Goal: Complete application form: Complete application form

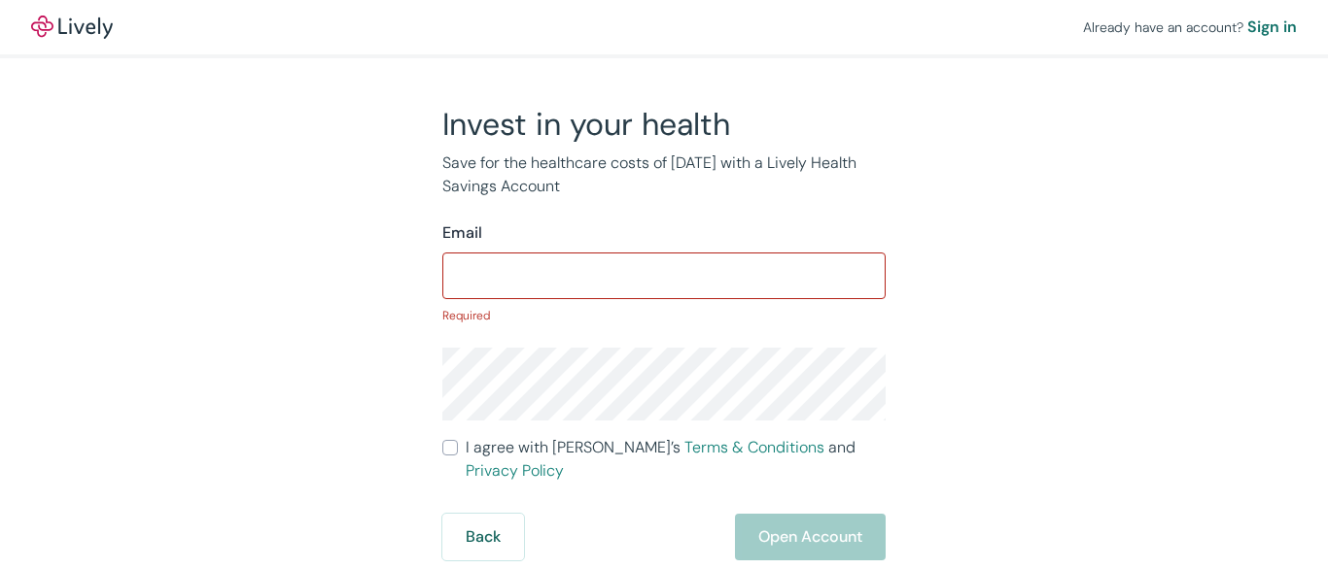
click at [664, 285] on input "Email" at bounding box center [663, 276] width 443 height 39
click at [664, 272] on input "Email" at bounding box center [663, 276] width 443 height 39
click at [664, 29] on div "Already have an account? Sign in" at bounding box center [664, 27] width 1328 height 54
click at [664, 27] on div "Already have an account? Sign in" at bounding box center [664, 27] width 1328 height 54
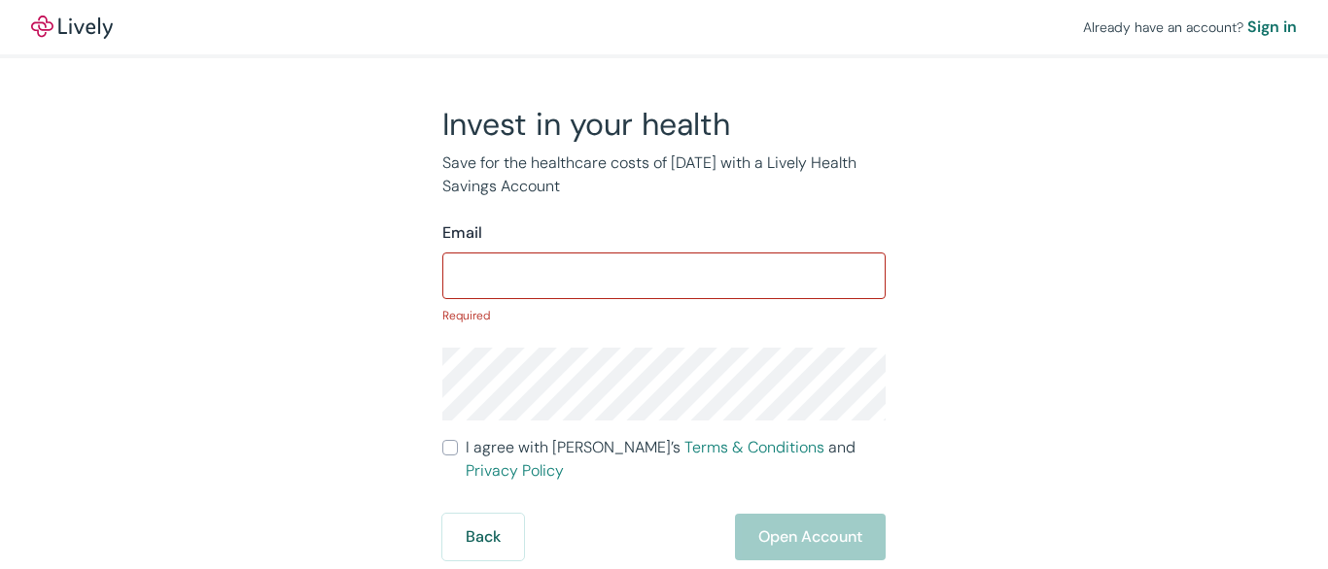
click at [72, 27] on img at bounding box center [72, 27] width 82 height 23
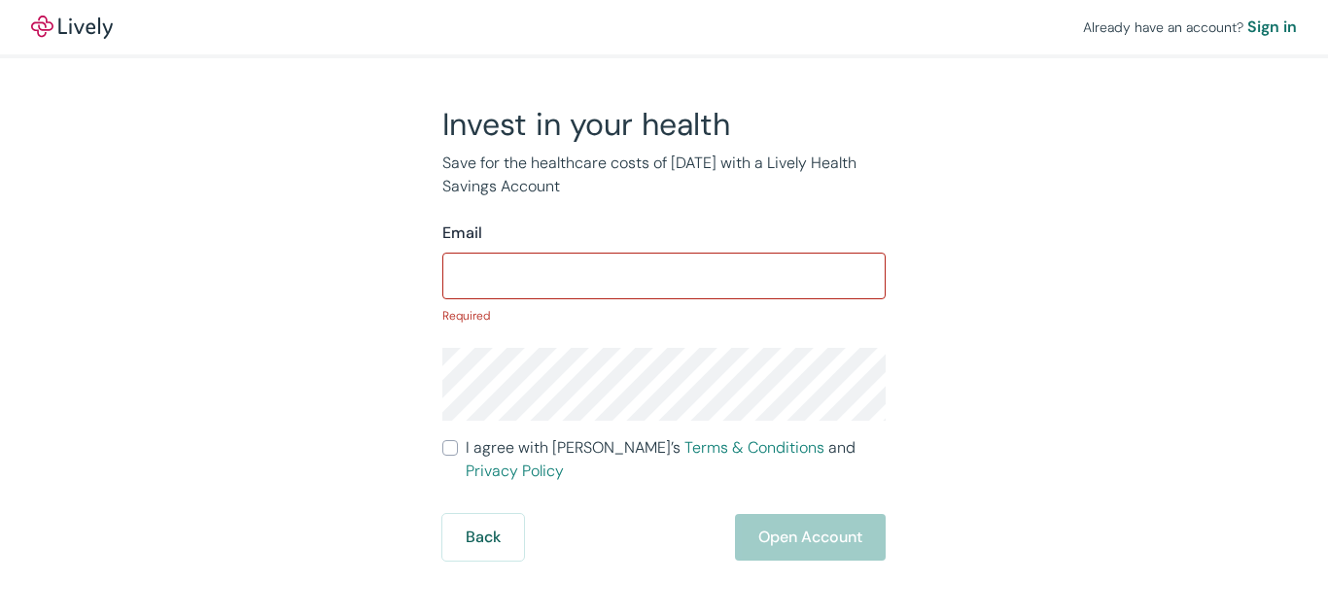
click at [664, 308] on p "Required" at bounding box center [663, 315] width 443 height 17
click at [664, 272] on input "Email" at bounding box center [663, 276] width 443 height 39
click at [664, 29] on div "Already have an account? Sign in" at bounding box center [664, 27] width 1328 height 54
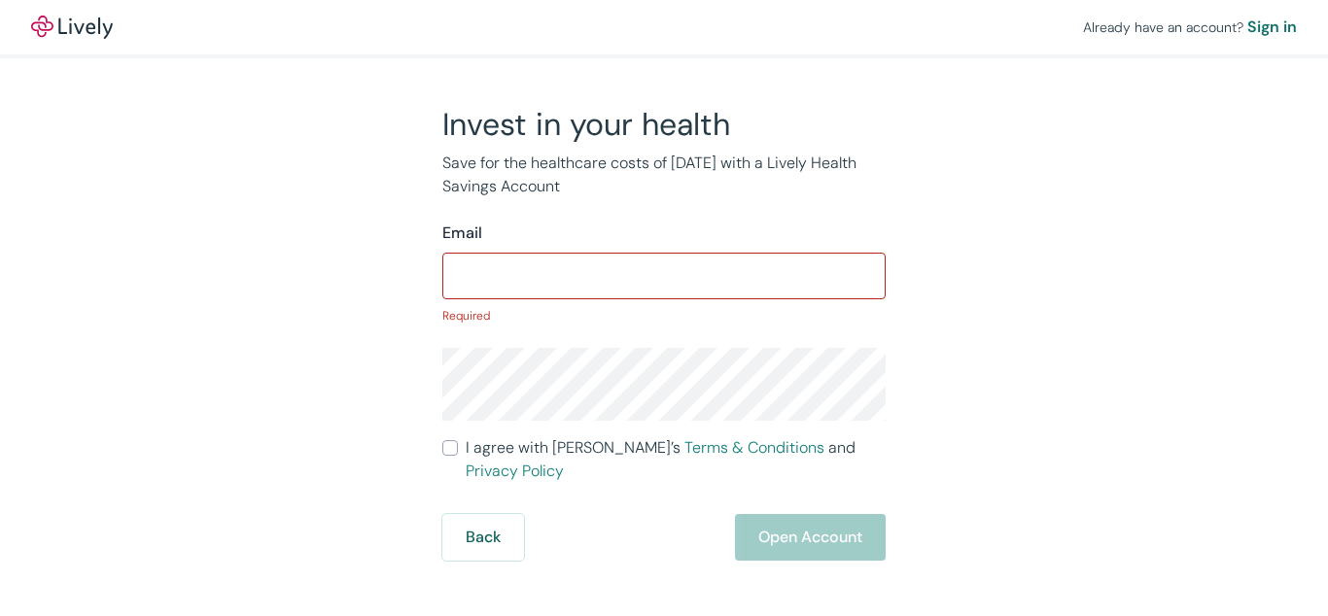
click at [664, 27] on div "Already have an account? Sign in" at bounding box center [664, 27] width 1328 height 54
click at [72, 27] on img at bounding box center [72, 27] width 82 height 23
click at [664, 308] on p "Required" at bounding box center [663, 315] width 443 height 17
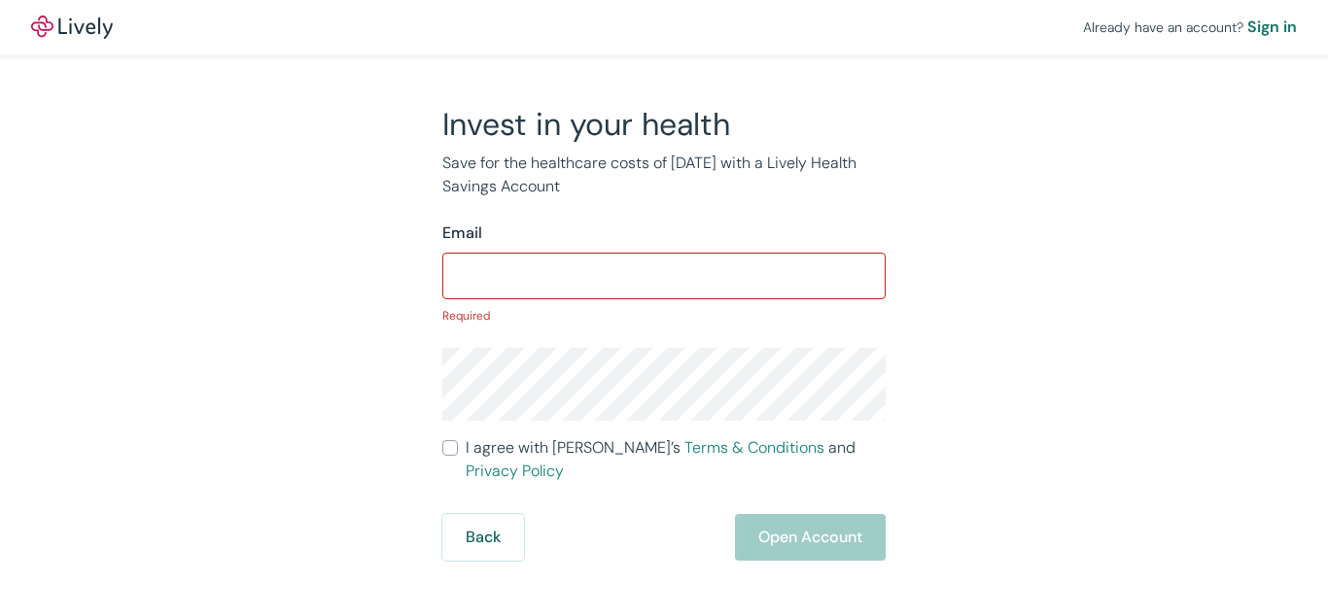
click at [664, 308] on p "Required" at bounding box center [663, 315] width 443 height 17
click at [664, 272] on input "Email" at bounding box center [663, 276] width 443 height 39
click at [664, 29] on div "Already have an account? Sign in" at bounding box center [664, 27] width 1328 height 54
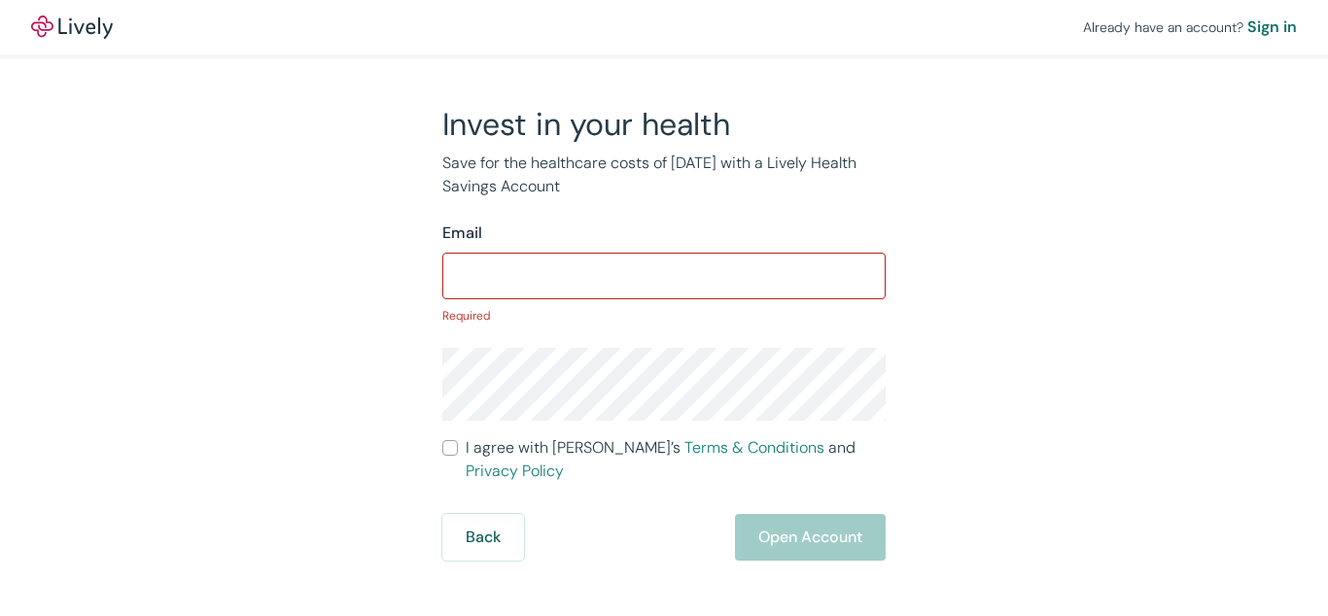
click at [664, 27] on div "Already have an account? Sign in" at bounding box center [664, 27] width 1328 height 54
click at [72, 27] on img at bounding box center [72, 27] width 82 height 23
